Goal: Task Accomplishment & Management: Use online tool/utility

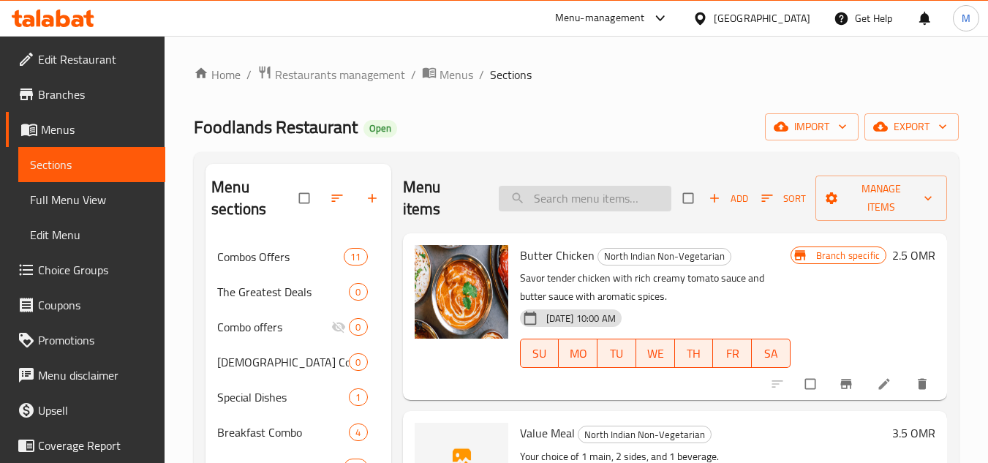
click at [619, 196] on input "search" at bounding box center [585, 199] width 173 height 26
paste input "Value Meal"
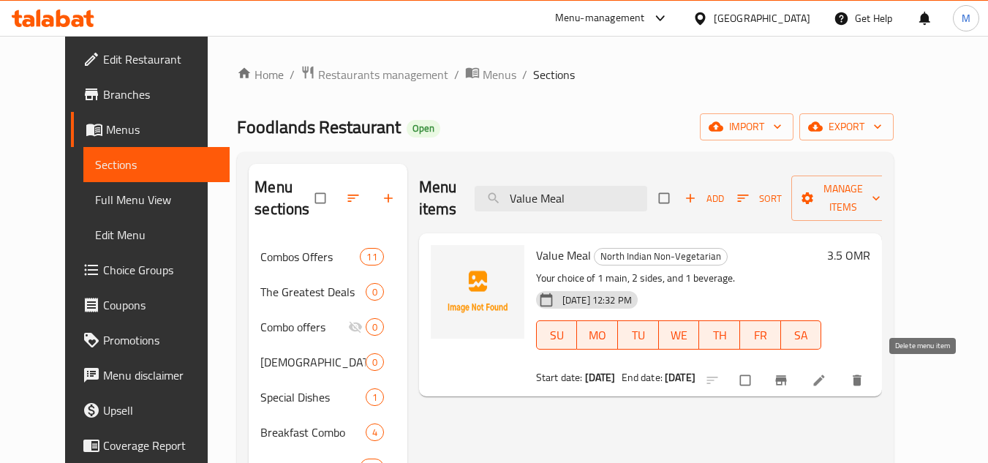
type input "Value Meal"
click at [864, 379] on icon "delete" at bounding box center [857, 380] width 15 height 15
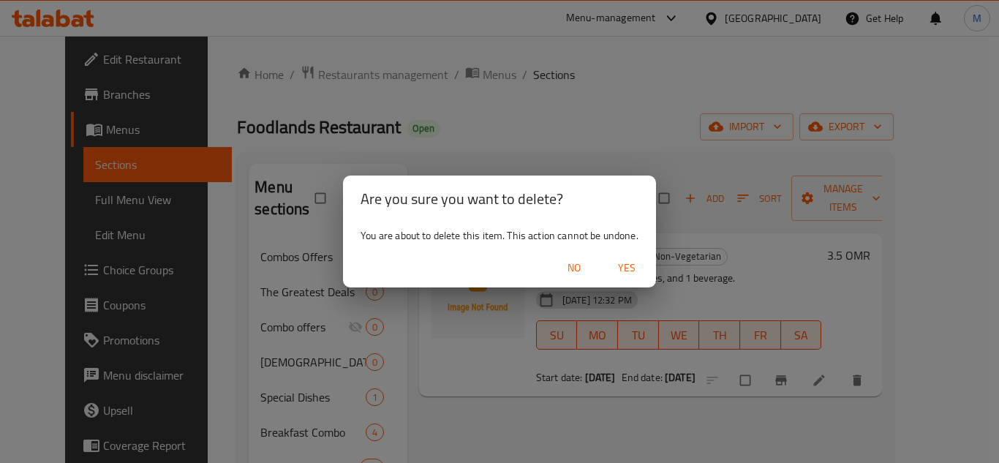
click at [629, 266] on span "Yes" at bounding box center [626, 268] width 35 height 18
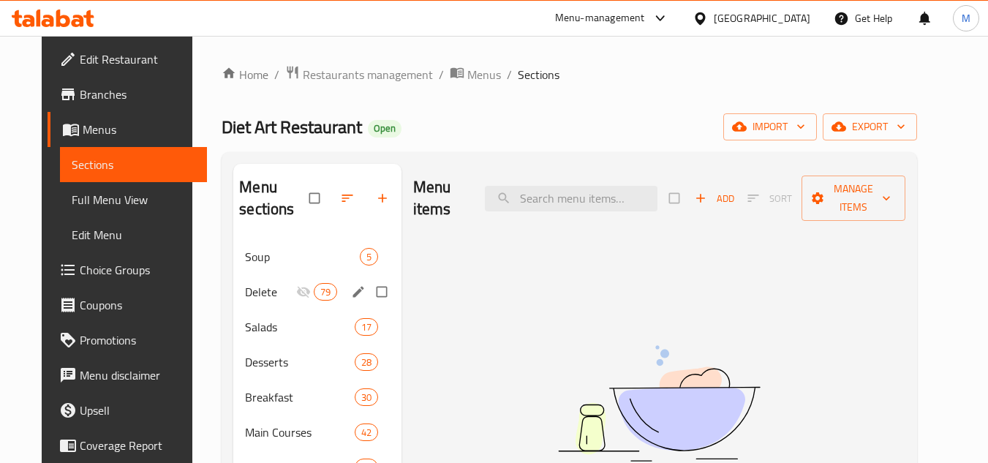
click at [373, 294] on input "Menu sections" at bounding box center [383, 292] width 31 height 28
checkbox input "true"
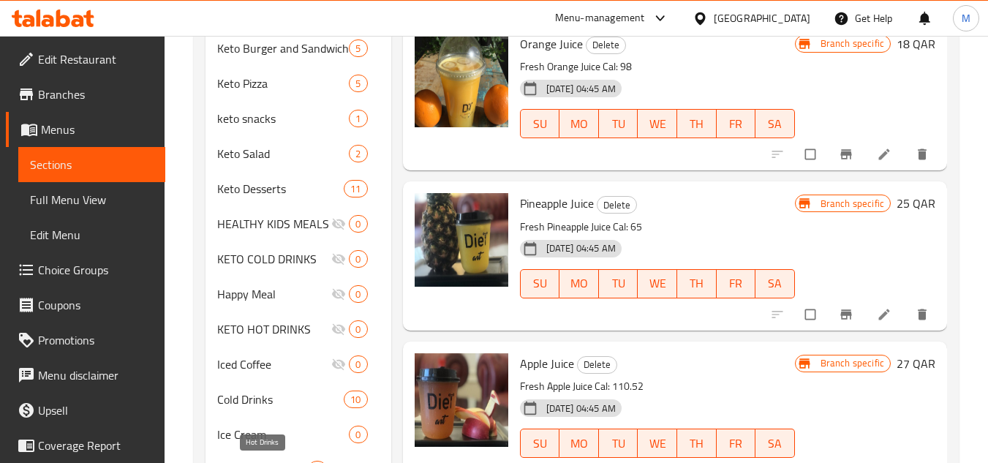
scroll to position [736, 0]
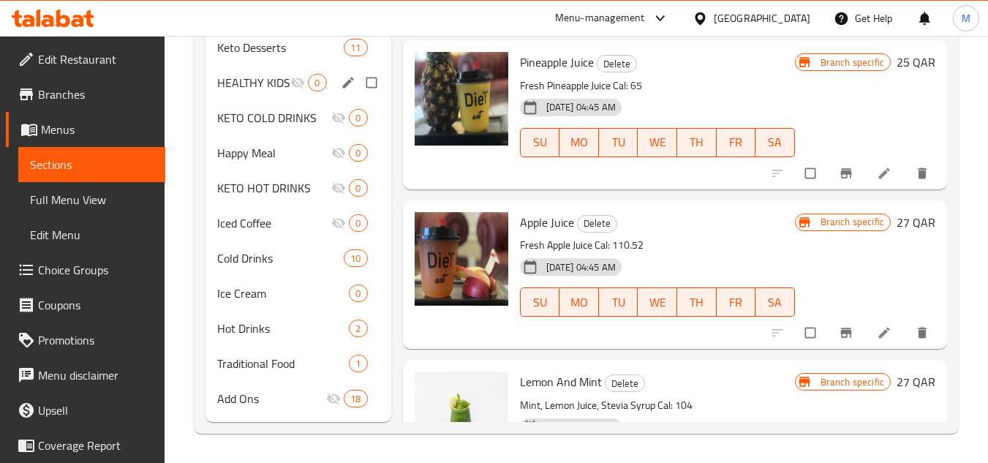
click at [376, 83] on input "Menu sections" at bounding box center [373, 83] width 31 height 28
checkbox input "true"
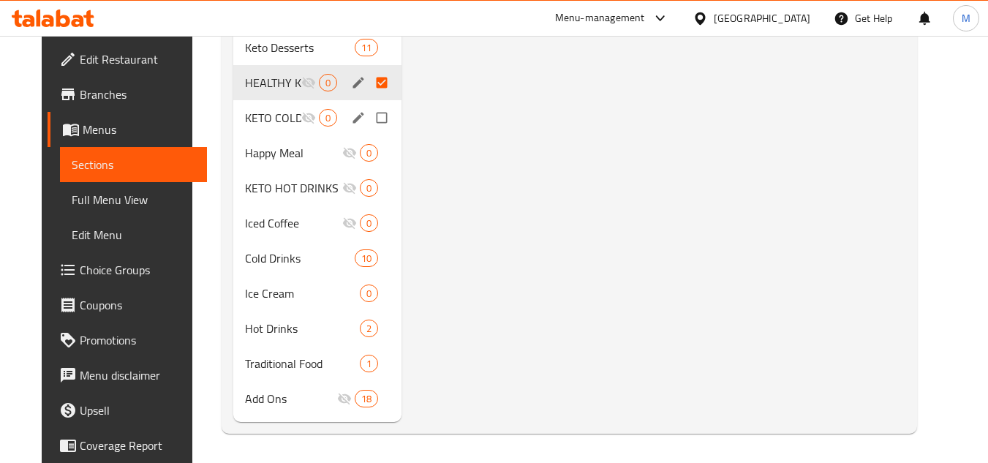
click at [376, 118] on input "Menu sections" at bounding box center [383, 118] width 31 height 28
checkbox input "true"
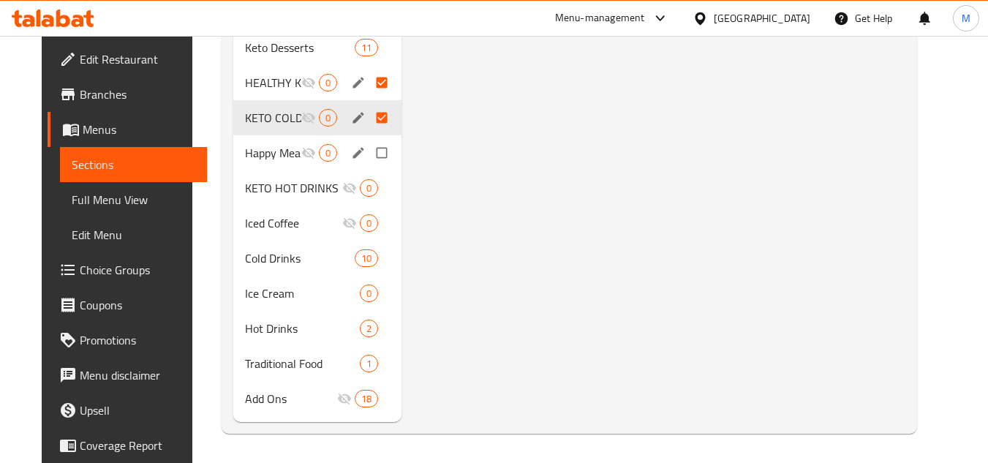
click at [377, 154] on input "Menu sections" at bounding box center [383, 153] width 31 height 28
checkbox input "true"
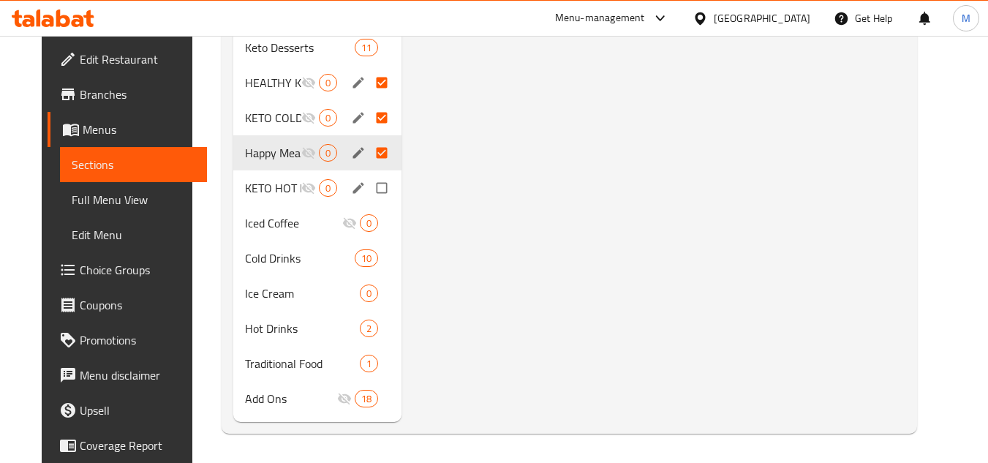
click at [376, 189] on input "Menu sections" at bounding box center [383, 188] width 31 height 28
checkbox input "true"
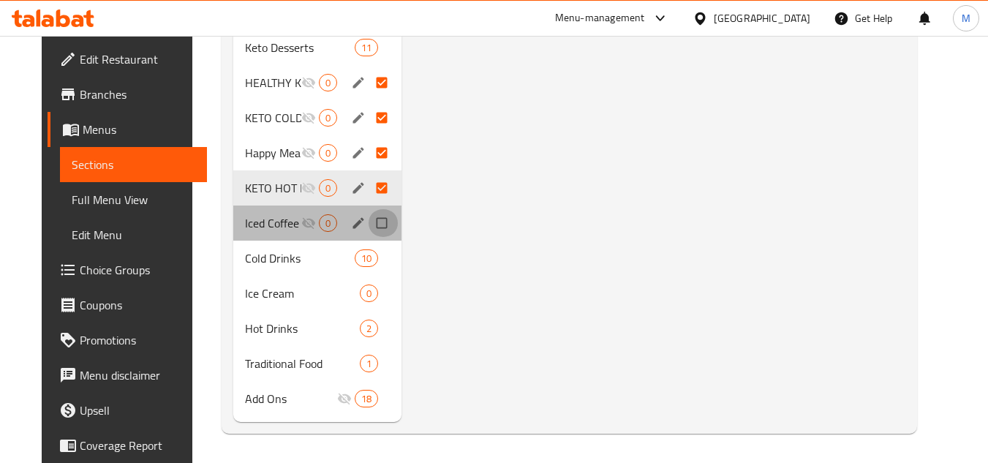
click at [375, 223] on input "Menu sections" at bounding box center [383, 223] width 31 height 28
checkbox input "true"
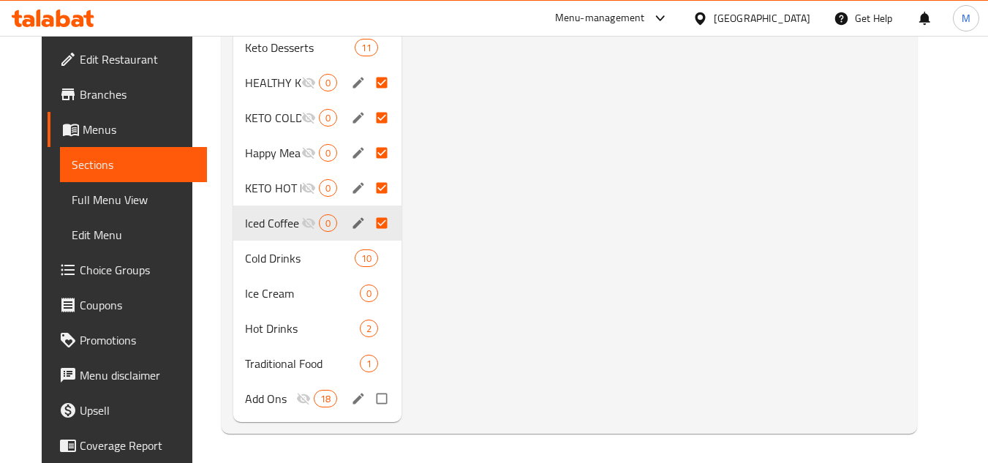
click at [375, 402] on input "Menu sections" at bounding box center [383, 399] width 31 height 28
checkbox input "true"
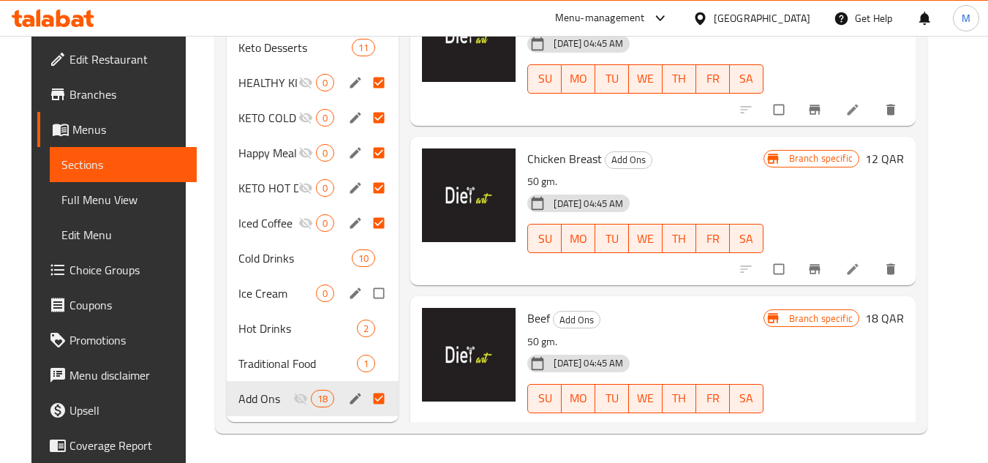
click at [371, 292] on input "Menu sections" at bounding box center [380, 293] width 31 height 28
checkbox input "true"
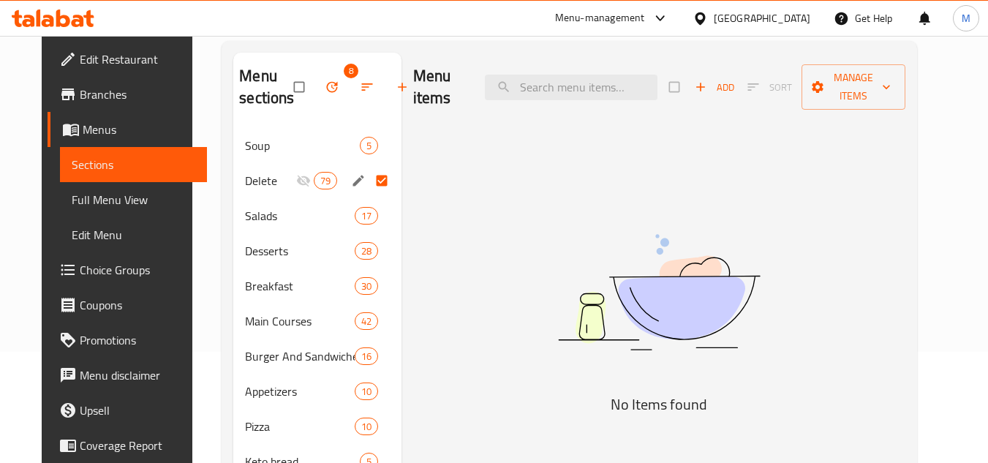
scroll to position [78, 0]
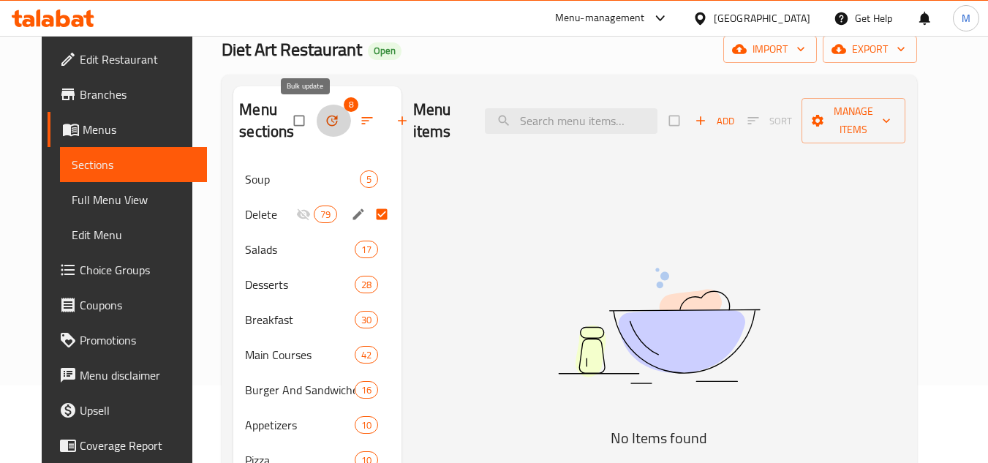
click at [325, 113] on icon "button" at bounding box center [332, 120] width 15 height 15
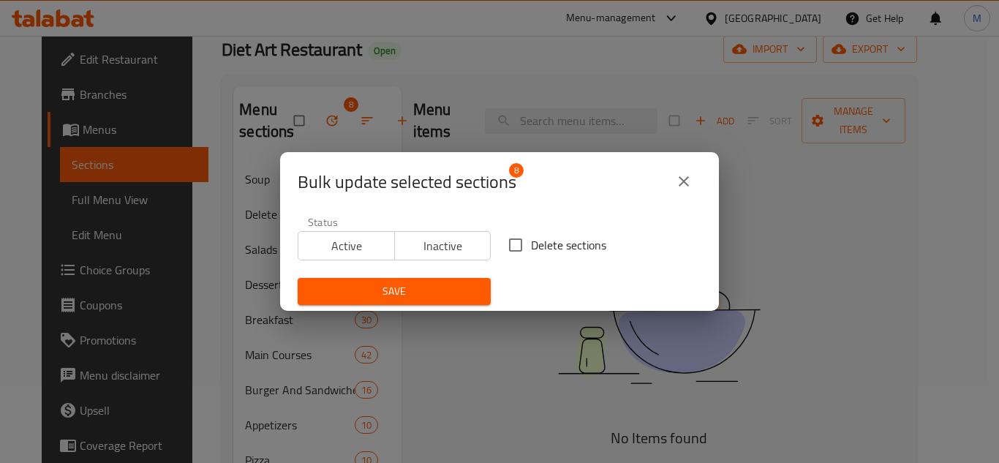
click at [567, 247] on span "Delete sections" at bounding box center [568, 245] width 75 height 18
click at [531, 247] on input "Delete sections" at bounding box center [515, 245] width 31 height 31
checkbox input "true"
click at [419, 290] on span "Save" at bounding box center [394, 291] width 170 height 18
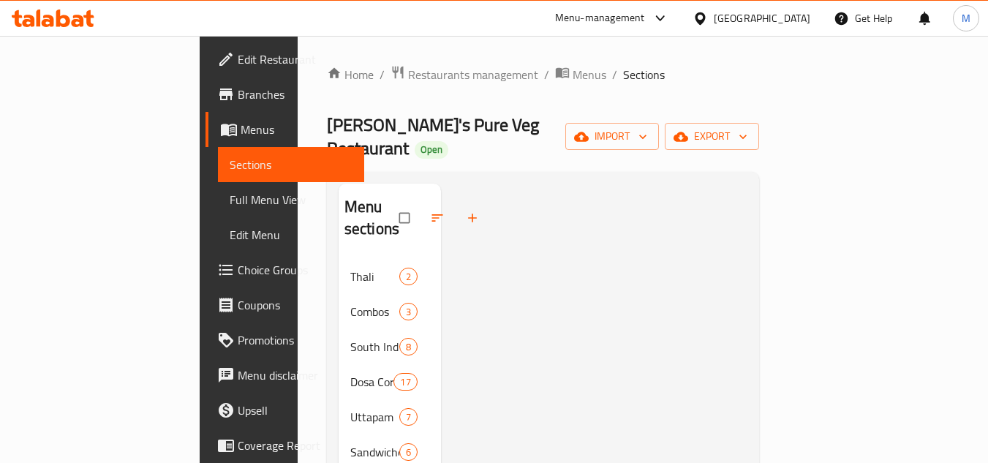
click at [87, 20] on icon at bounding box center [88, 18] width 10 height 17
